Goal: Task Accomplishment & Management: Manage account settings

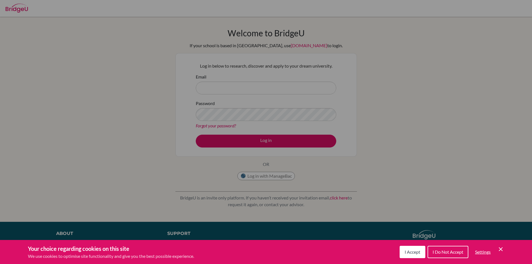
click at [410, 250] on span "I Accept" at bounding box center [413, 251] width 16 height 5
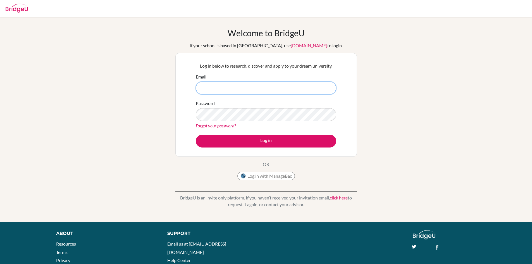
click at [275, 83] on input "Email" at bounding box center [266, 88] width 140 height 13
type input "[EMAIL_ADDRESS][DOMAIN_NAME]"
click at [285, 134] on form "Email rehan9268@vivekhighschool.onmicrosoft.com Password Forgot your password? …" at bounding box center [266, 110] width 140 height 74
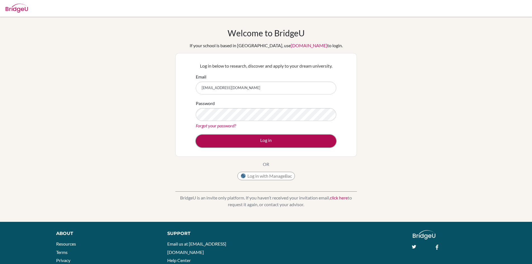
click at [280, 142] on button "Log in" at bounding box center [266, 141] width 140 height 13
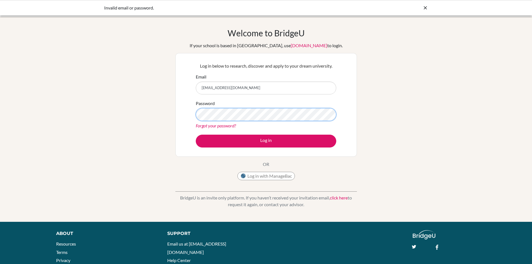
click at [196, 135] on button "Log in" at bounding box center [266, 141] width 140 height 13
drag, startPoint x: 246, startPoint y: 87, endPoint x: 264, endPoint y: 87, distance: 18.7
click at [264, 87] on input "[EMAIL_ADDRESS][DOMAIN_NAME]" at bounding box center [266, 88] width 140 height 13
type input "[EMAIL_ADDRESS][DOMAIN_NAME]"
click at [196, 135] on button "Log in" at bounding box center [266, 141] width 140 height 13
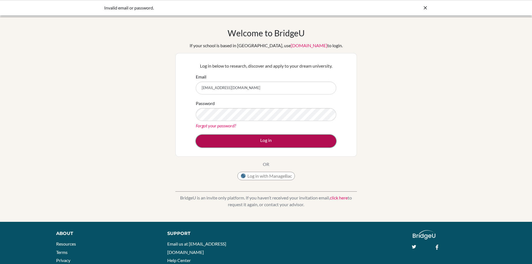
click at [248, 135] on button "Log in" at bounding box center [266, 141] width 140 height 13
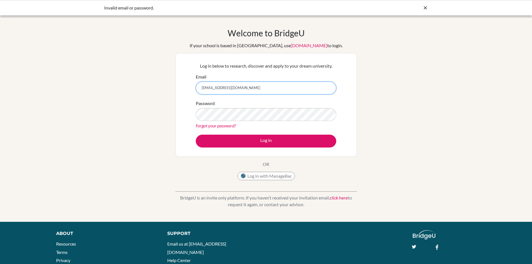
click at [211, 113] on form "Email [EMAIL_ADDRESS][DOMAIN_NAME] Password Forgot your password? Log in" at bounding box center [266, 110] width 140 height 74
click at [145, 82] on div "Welcome to [GEOGRAPHIC_DATA] If your school is based in [GEOGRAPHIC_DATA], use …" at bounding box center [266, 119] width 532 height 183
click at [196, 135] on button "Log in" at bounding box center [266, 141] width 140 height 13
click at [220, 125] on link "Forgot your password?" at bounding box center [216, 125] width 40 height 5
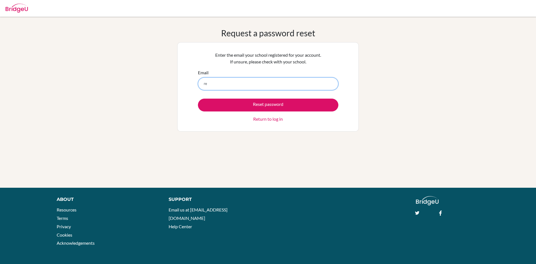
type input "[EMAIL_ADDRESS][DOMAIN_NAME]"
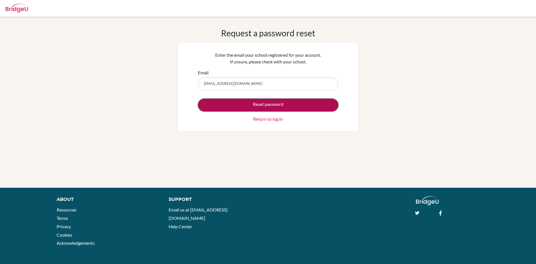
click at [261, 104] on button "Reset password" at bounding box center [268, 105] width 140 height 13
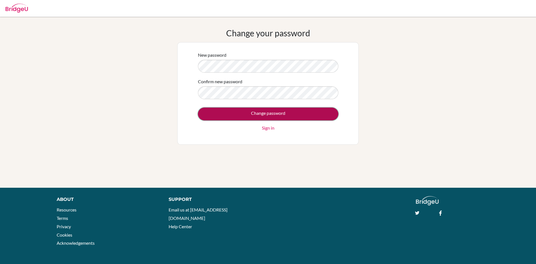
click at [275, 114] on input "Change password" at bounding box center [268, 114] width 140 height 13
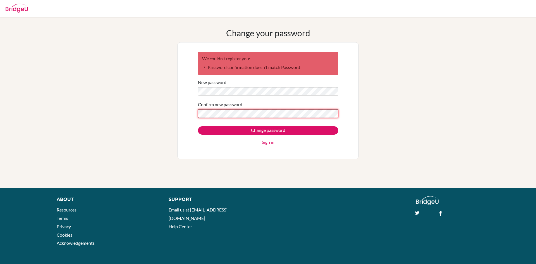
click at [198, 126] on input "Change password" at bounding box center [268, 130] width 140 height 8
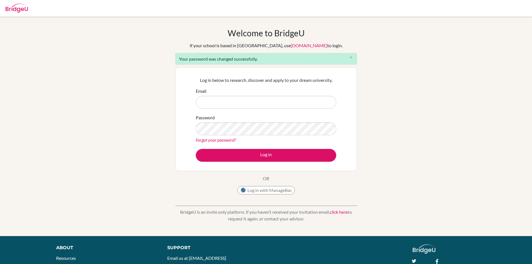
click at [271, 106] on input "Email" at bounding box center [266, 102] width 140 height 13
type input "[EMAIL_ADDRESS][DOMAIN_NAME]"
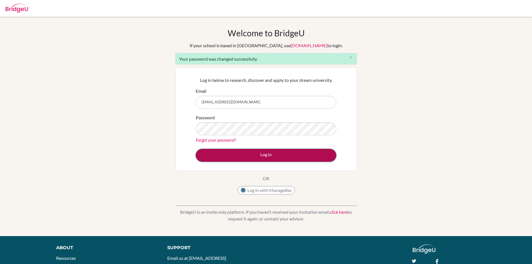
click at [277, 155] on button "Log in" at bounding box center [266, 155] width 140 height 13
